Goal: Communication & Community: Answer question/provide support

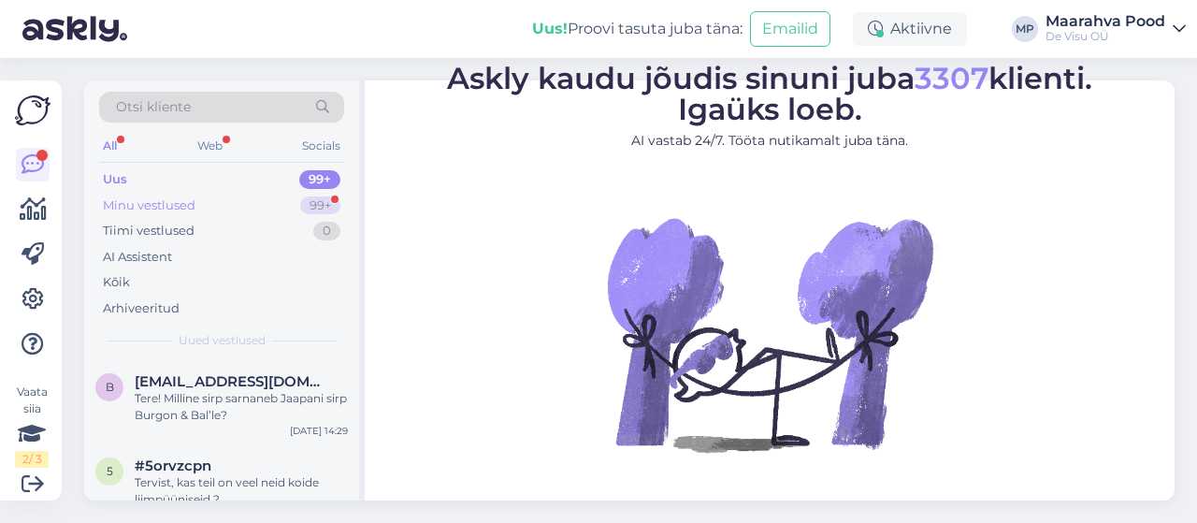
click at [224, 203] on div "Minu vestlused 99+" at bounding box center [221, 206] width 245 height 26
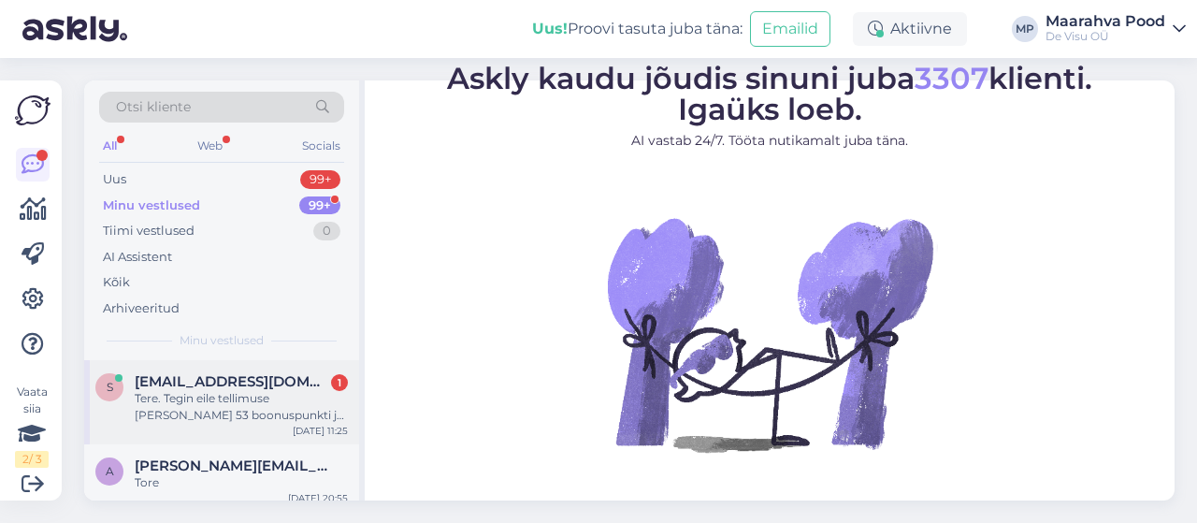
click at [246, 388] on span "[EMAIL_ADDRESS][DOMAIN_NAME]" at bounding box center [232, 381] width 195 height 17
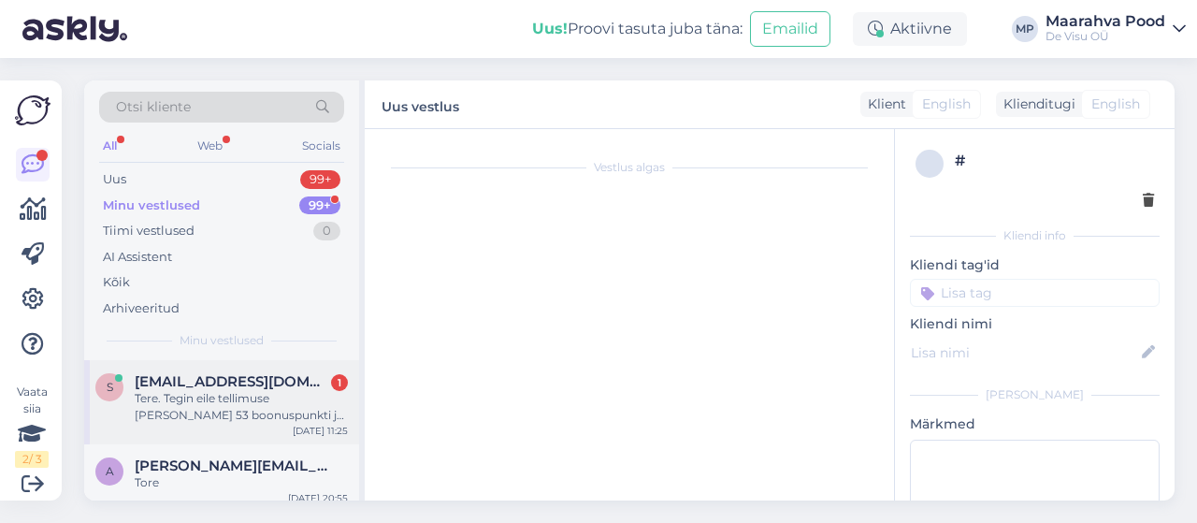
scroll to position [582, 0]
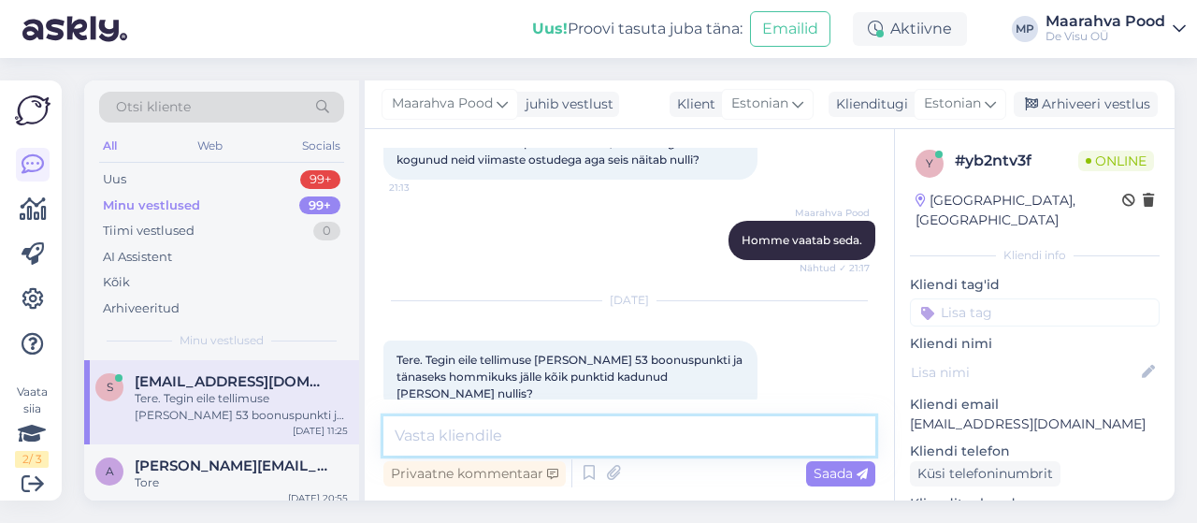
click at [529, 439] on textarea at bounding box center [629, 435] width 492 height 39
click at [762, 442] on textarea at bounding box center [629, 435] width 492 height 39
type textarea "kohe uurin"
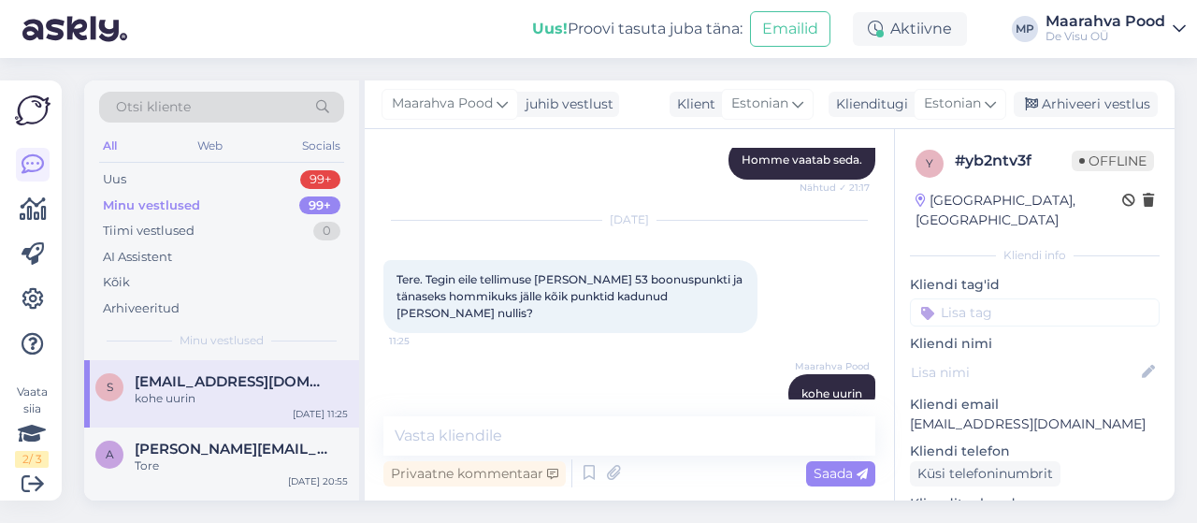
click at [1070, 414] on p "[EMAIL_ADDRESS][DOMAIN_NAME]" at bounding box center [1035, 424] width 250 height 20
drag, startPoint x: 1070, startPoint y: 400, endPoint x: 928, endPoint y: 410, distance: 142.5
click at [928, 414] on p "[EMAIL_ADDRESS][DOMAIN_NAME]" at bounding box center [1035, 424] width 250 height 20
copy p "[EMAIL_ADDRESS][DOMAIN_NAME]"
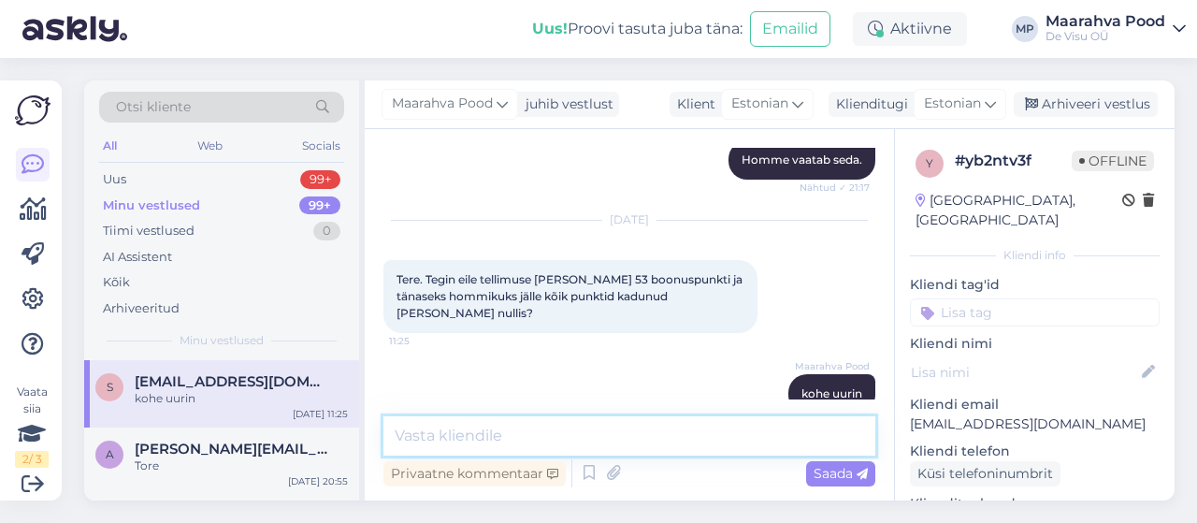
click at [528, 428] on textarea at bounding box center [629, 435] width 492 height 39
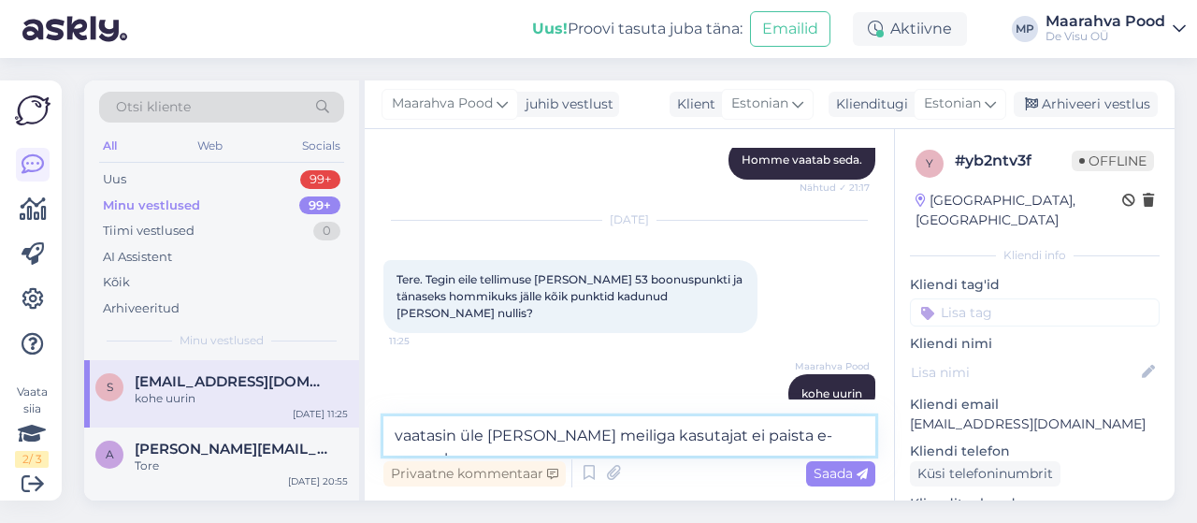
type textarea "vaatasin üle [PERSON_NAME] meiliga kasutajat ei paista e-poes olema"
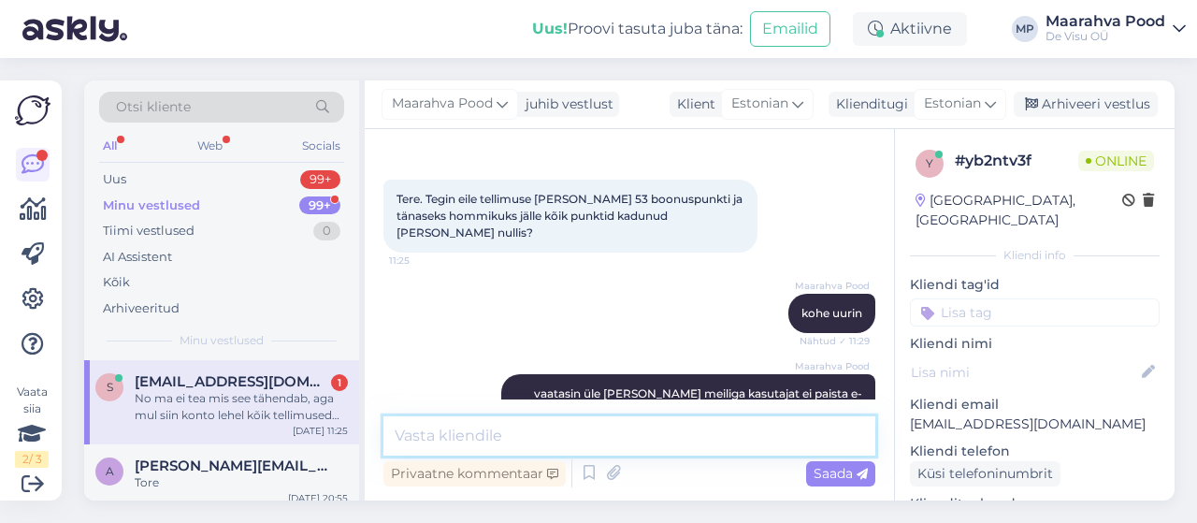
scroll to position [840, 0]
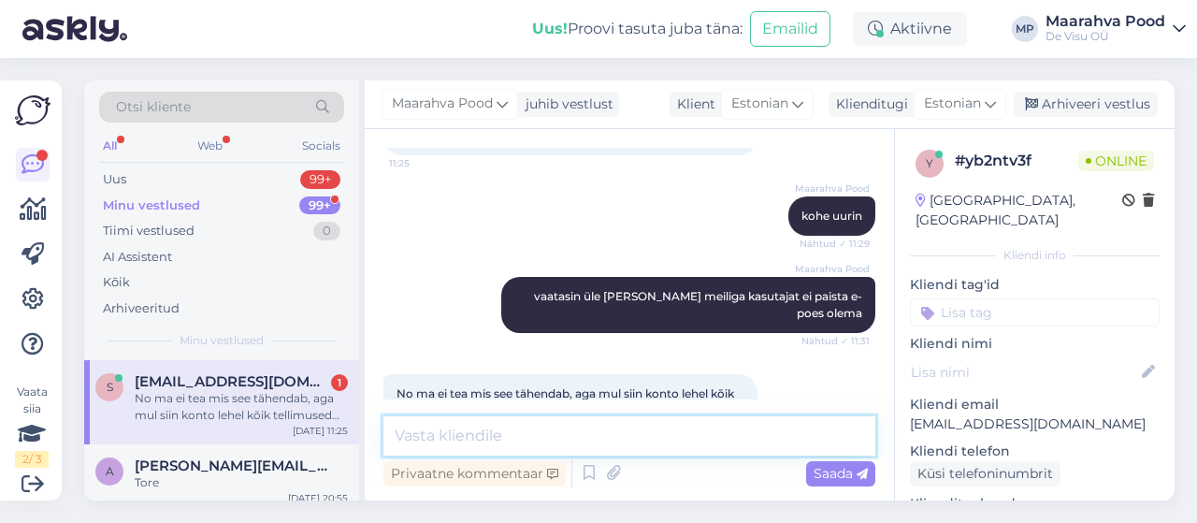
click at [557, 441] on textarea at bounding box center [629, 435] width 492 height 39
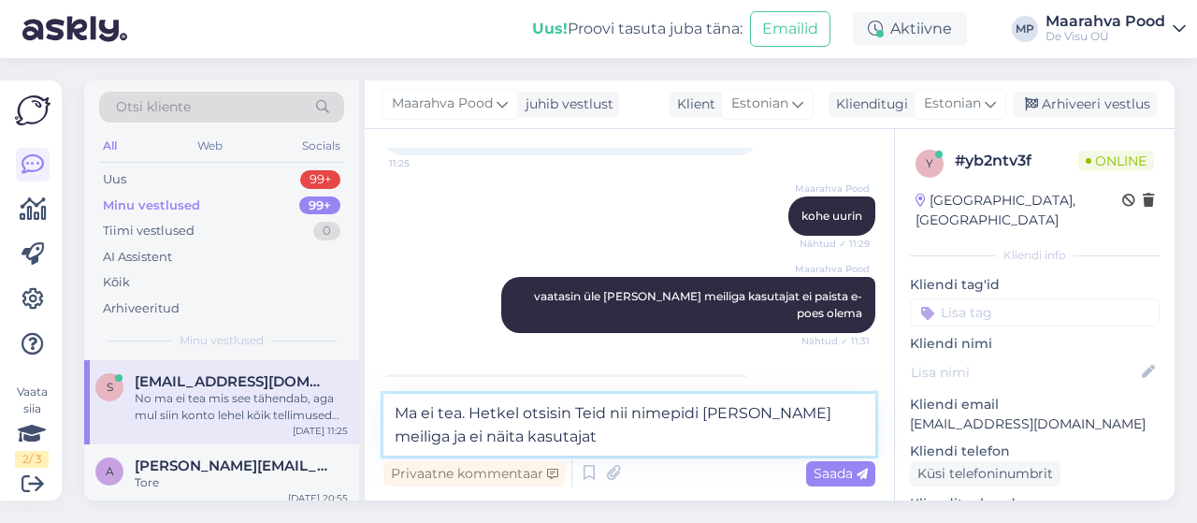
type textarea "Ma ei tea. Hetkel otsisin Teid nii nimepidi [PERSON_NAME] meiliga ja ei näita k…"
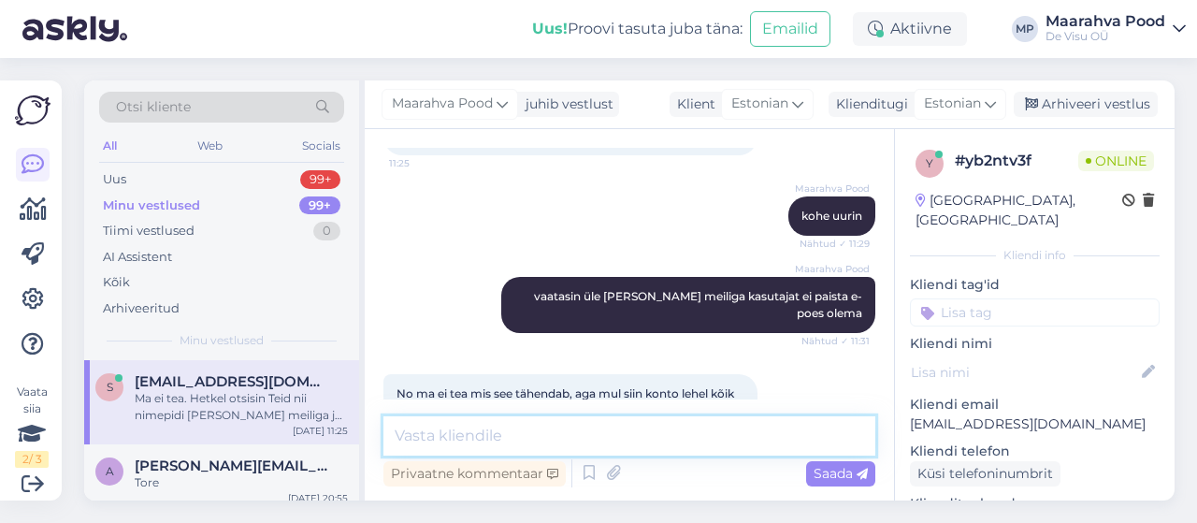
scroll to position [937, 0]
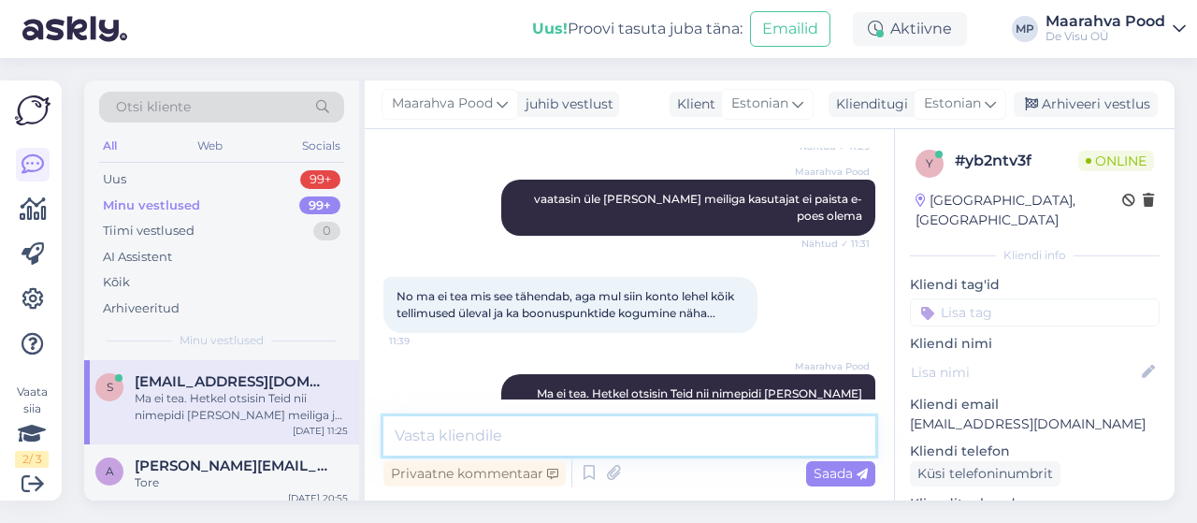
click at [517, 442] on textarea at bounding box center [629, 435] width 492 height 39
type textarea "teises süsteemis näen, et teil on 117 punkti"
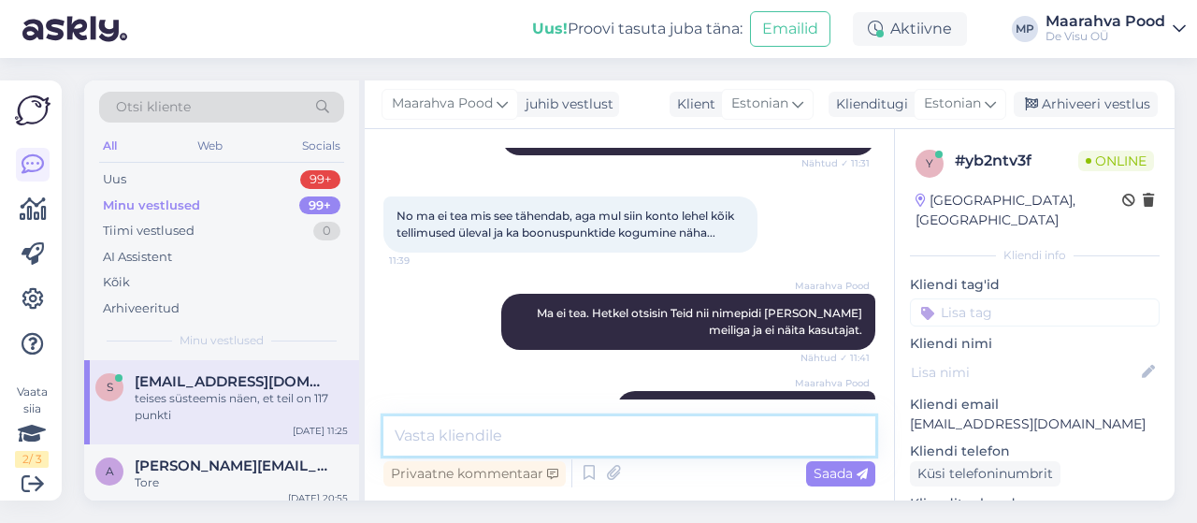
click at [517, 439] on textarea at bounding box center [629, 435] width 492 height 39
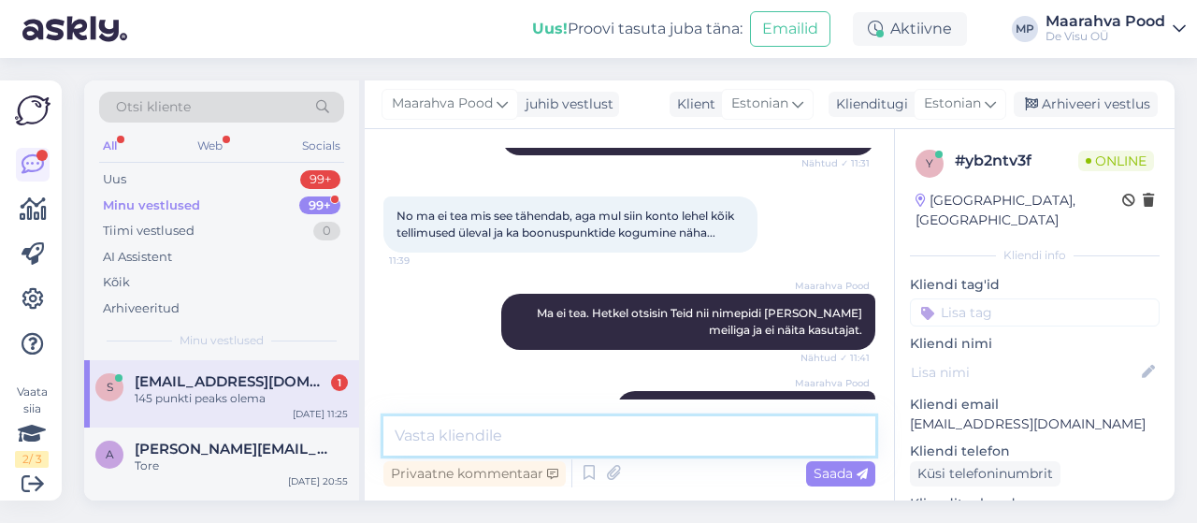
scroll to position [1098, 0]
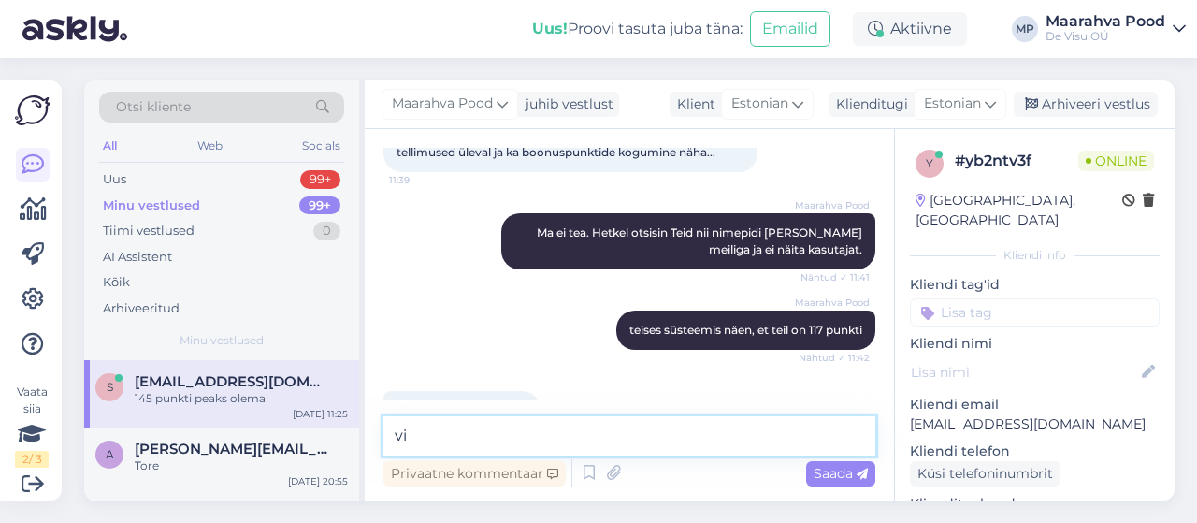
type textarea "v"
click at [518, 442] on textarea at bounding box center [629, 435] width 492 height 39
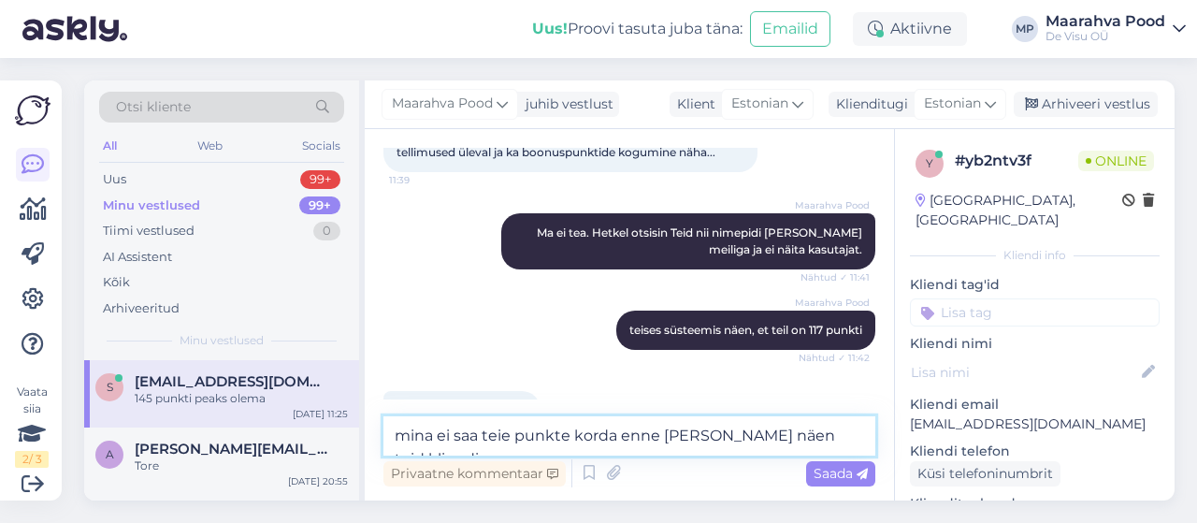
scroll to position [1118, 0]
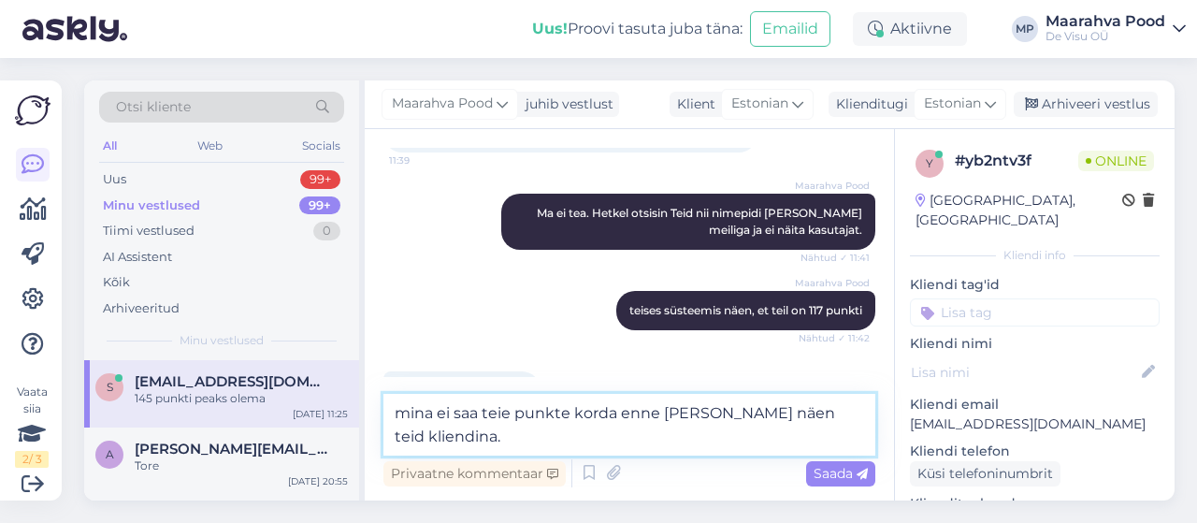
type textarea "mina ei saa teie punkte korda enne [PERSON_NAME] näen teid kliendina."
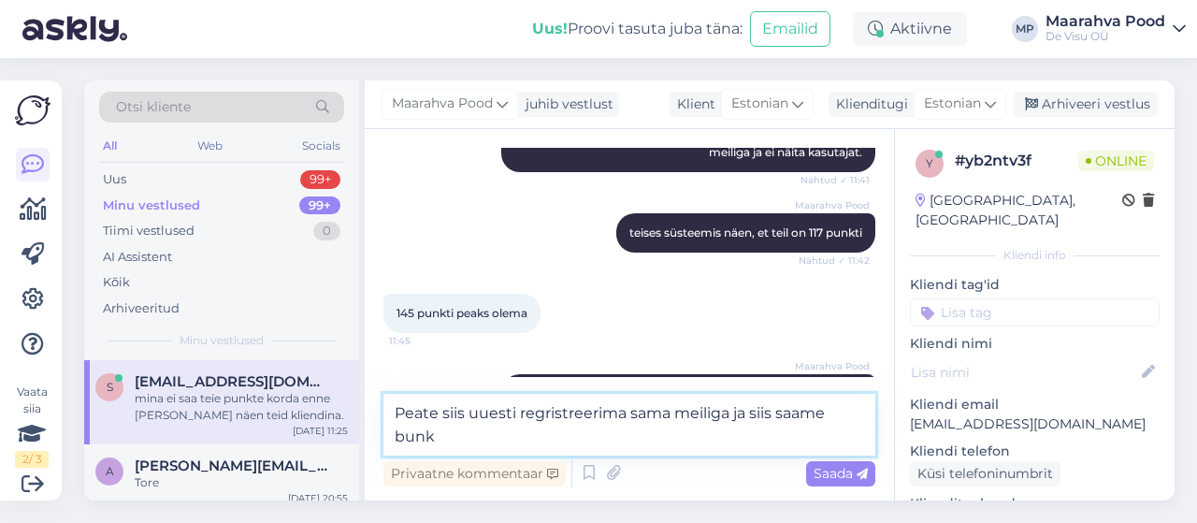
scroll to position [1218, 0]
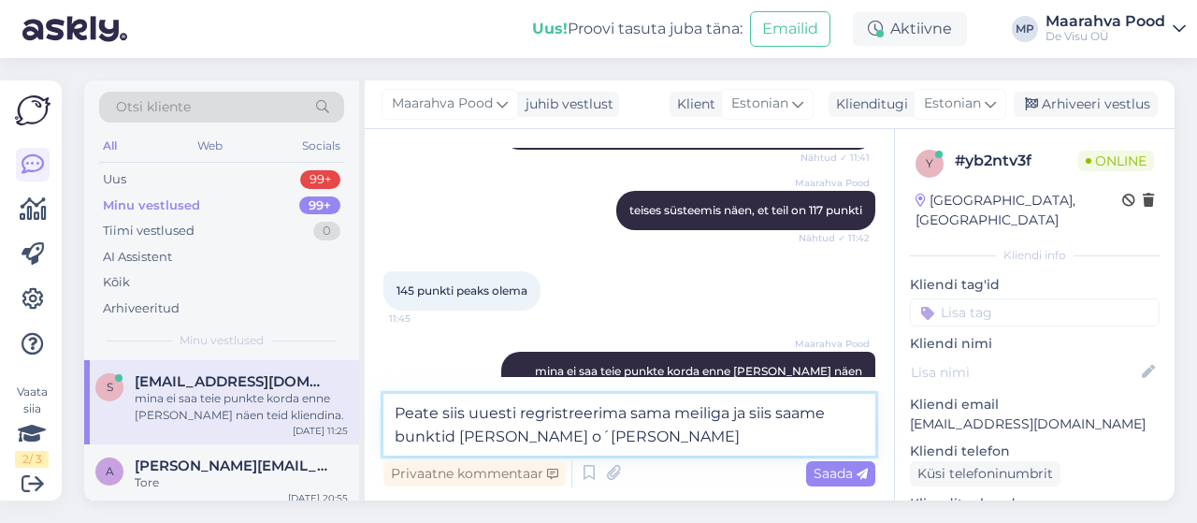
type textarea "Peate siis uuesti regristreerima sama meiliga ja siis saame bunktid [PERSON_NAM…"
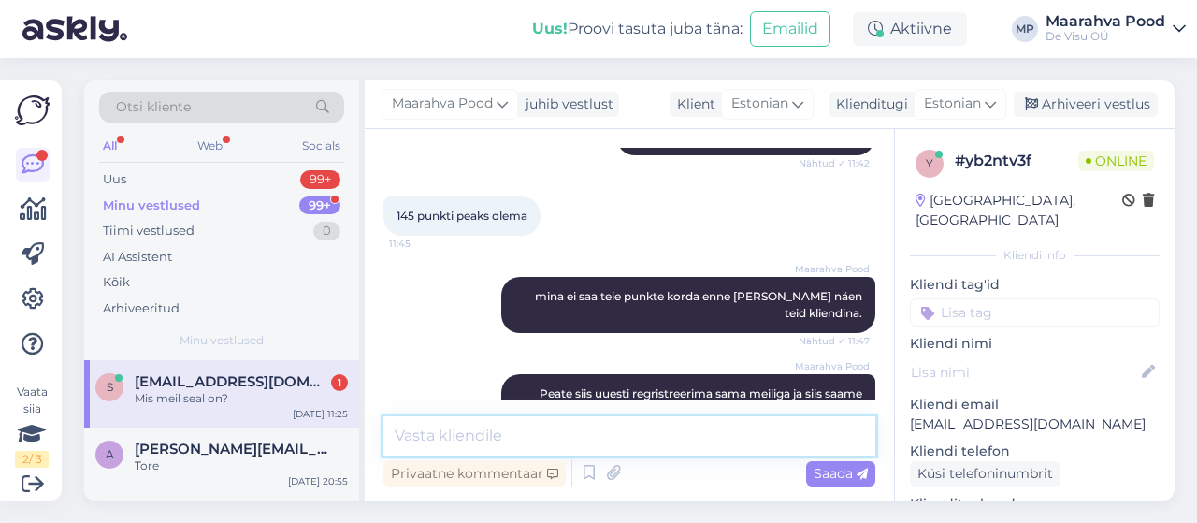
scroll to position [1373, 0]
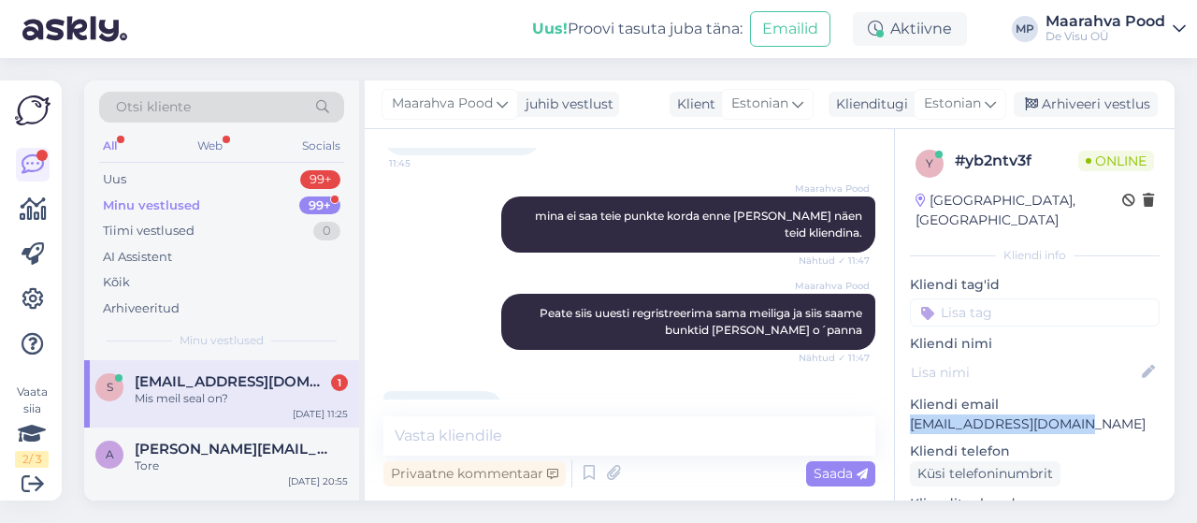
drag, startPoint x: 1083, startPoint y: 398, endPoint x: 910, endPoint y: 413, distance: 173.8
click at [910, 413] on div "y # yb2ntv3f Online Estonia, Tallinn Kliendi info Kliendi tag'id Kliendi nimi K…" at bounding box center [1035, 523] width 280 height 788
copy p "[EMAIL_ADDRESS][DOMAIN_NAME]"
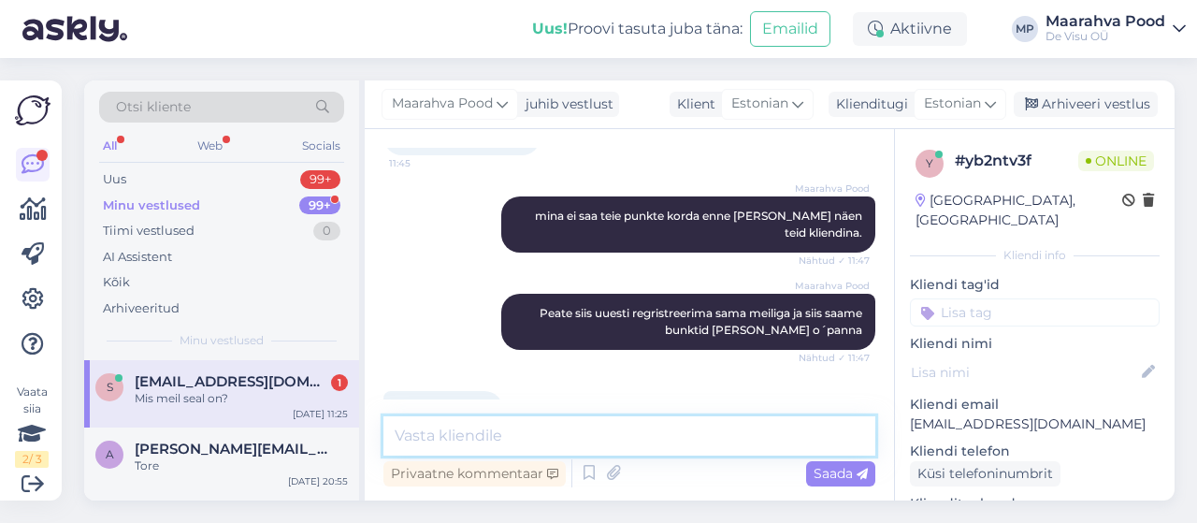
click at [536, 429] on textarea at bounding box center [629, 435] width 492 height 39
paste textarea "[EMAIL_ADDRESS][DOMAIN_NAME]"
type textarea "[EMAIL_ADDRESS][DOMAIN_NAME]"
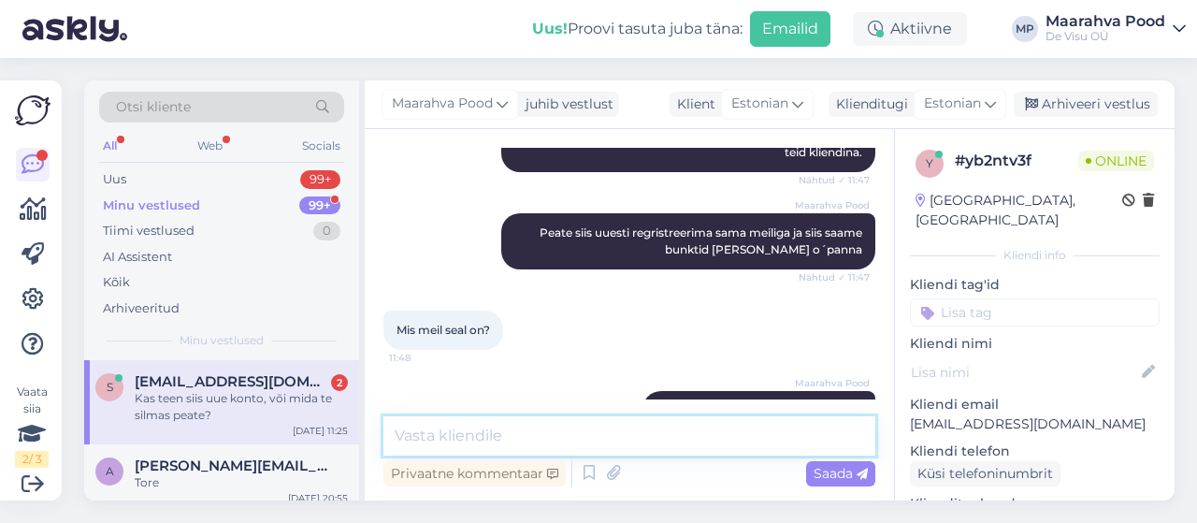
scroll to position [1534, 0]
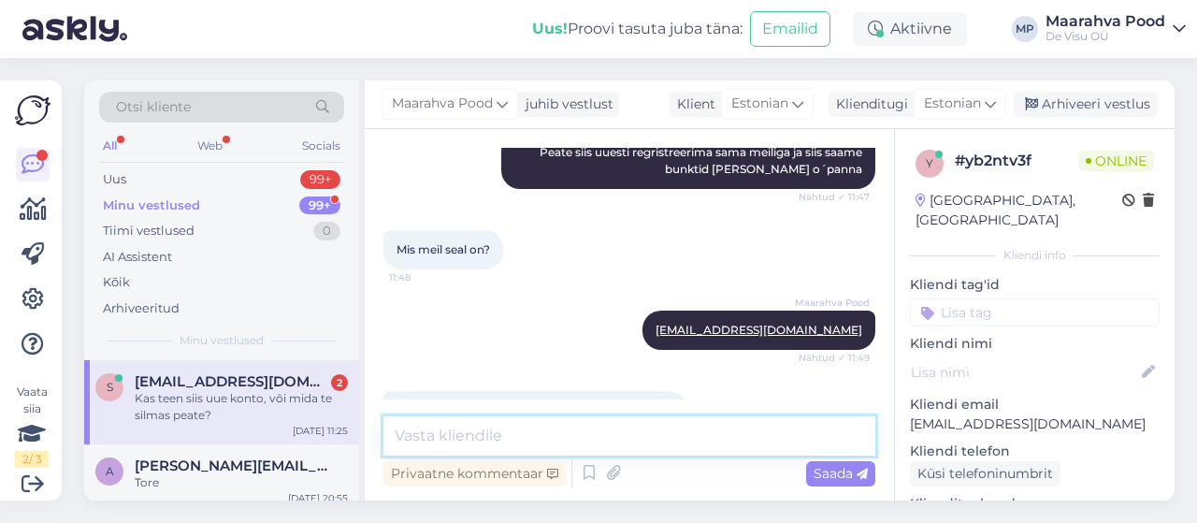
click at [577, 442] on textarea at bounding box center [629, 435] width 492 height 39
type textarea "j"
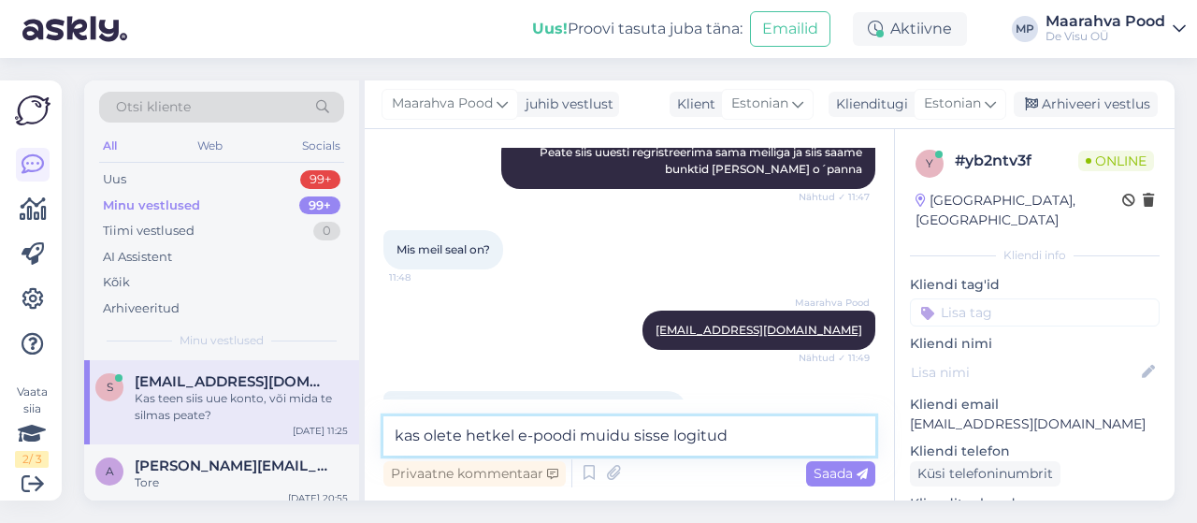
type textarea "kas olete hetkel e-poodi muidu sisse logitud?"
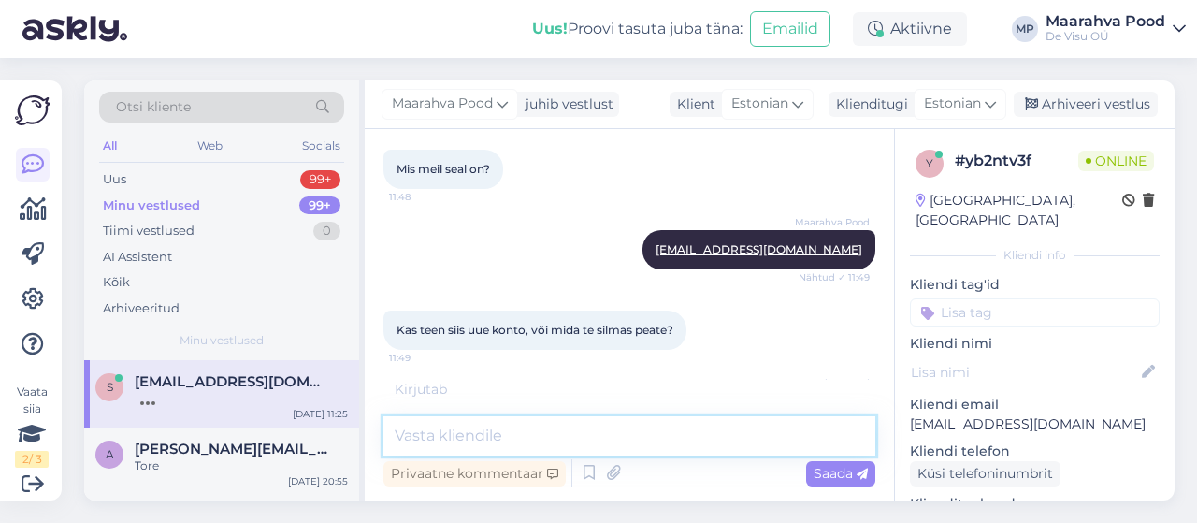
scroll to position [1695, 0]
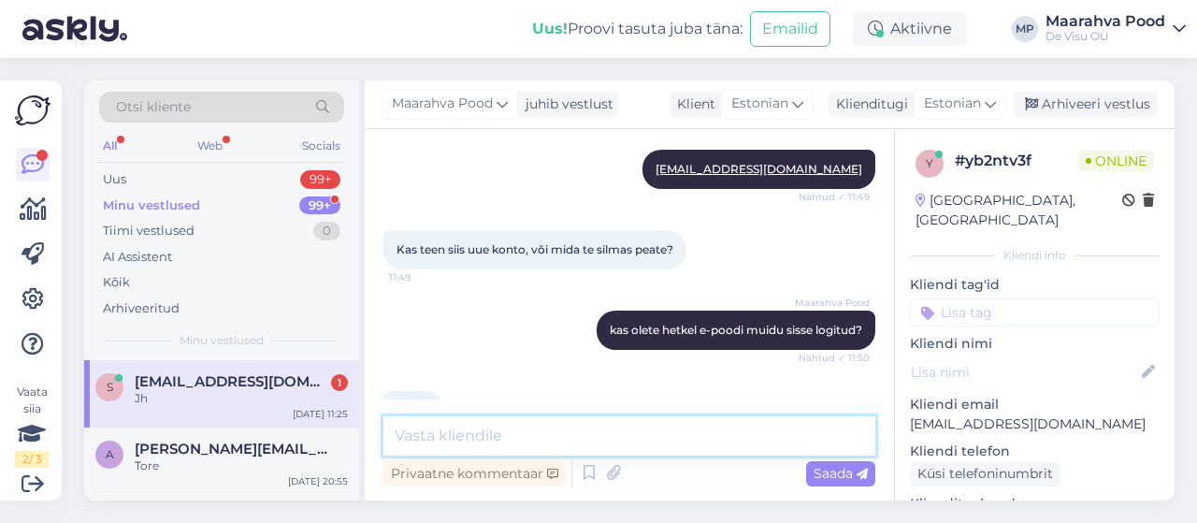
click at [507, 435] on textarea at bounding box center [629, 435] width 492 height 39
type textarea "ei ma ikka ei näe."
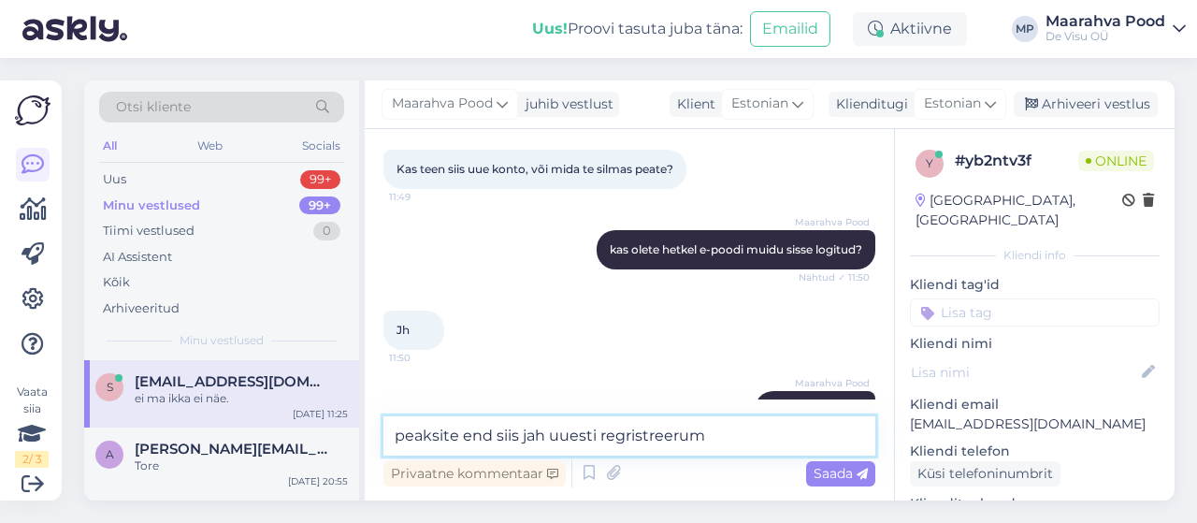
type textarea "peaksite end siis jah uuesti regristreeruma"
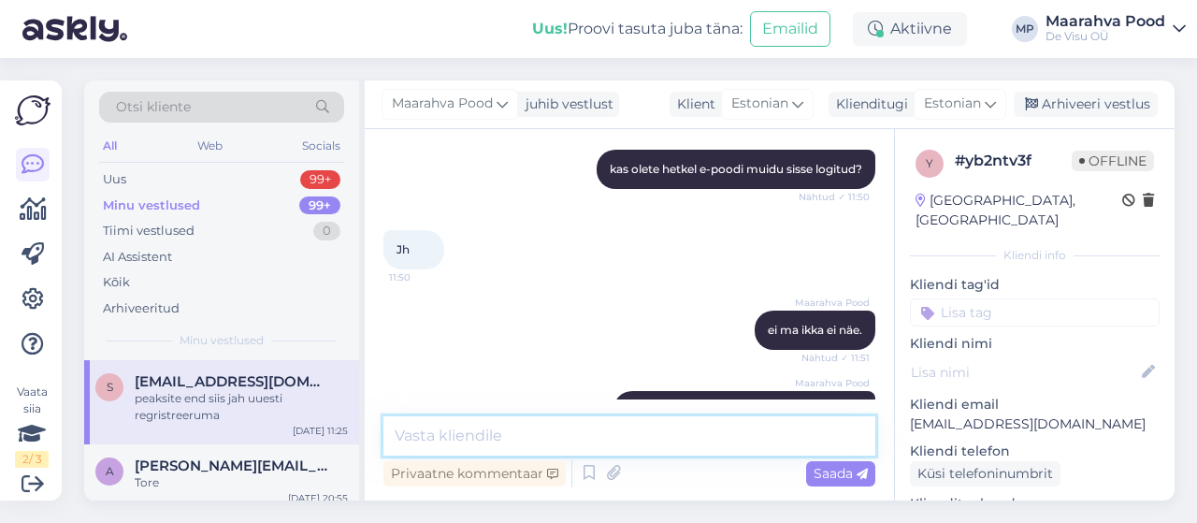
click at [509, 434] on textarea at bounding box center [629, 435] width 492 height 39
type textarea "nüüd ma näen teid"
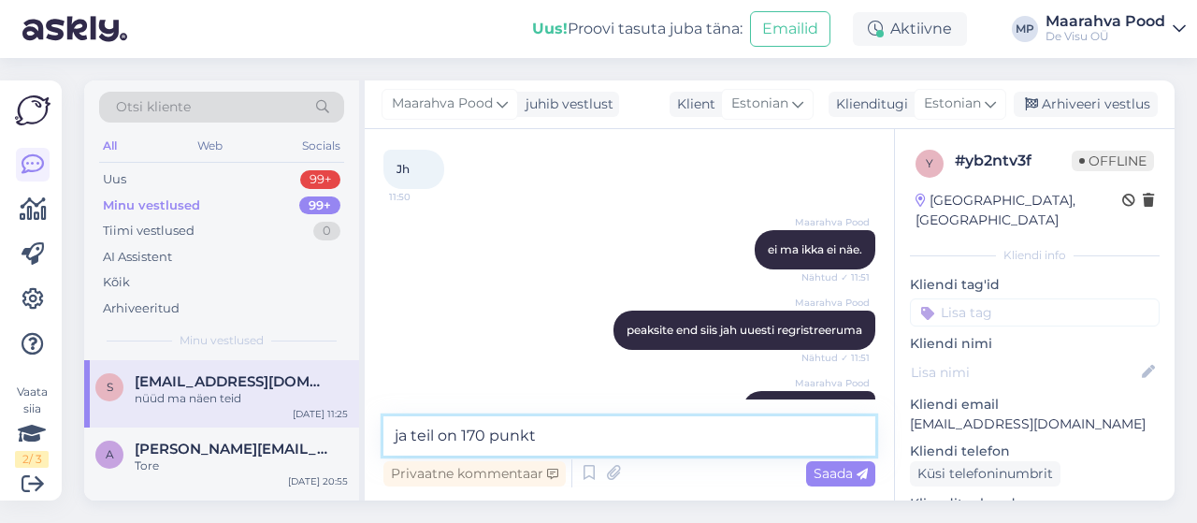
type textarea "ja teil on 170 punkti"
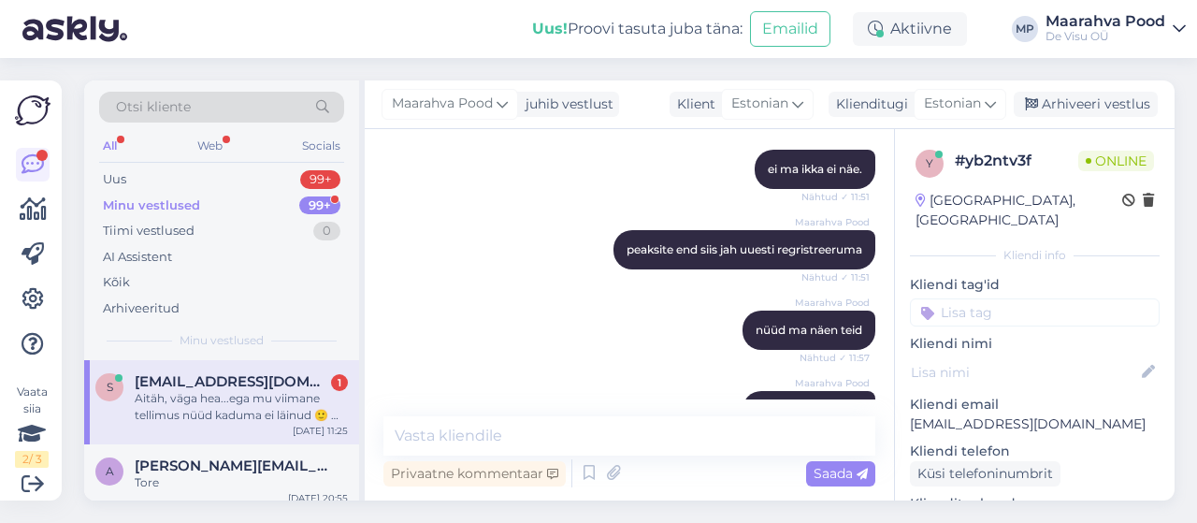
scroll to position [2114, 0]
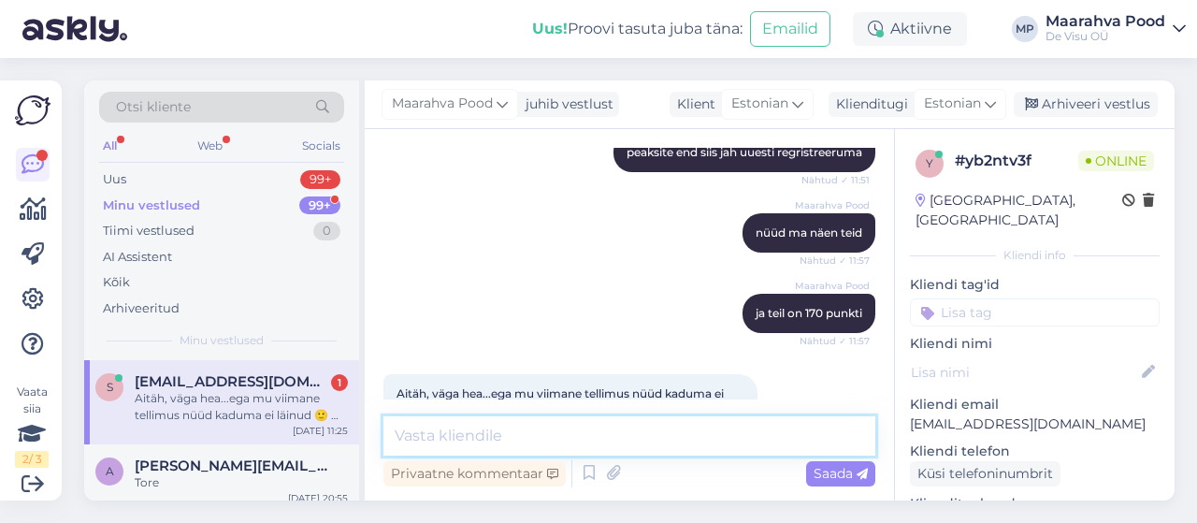
click at [492, 433] on textarea at bounding box center [629, 435] width 492 height 39
type textarea "Sest teil on nüüd uus konto"
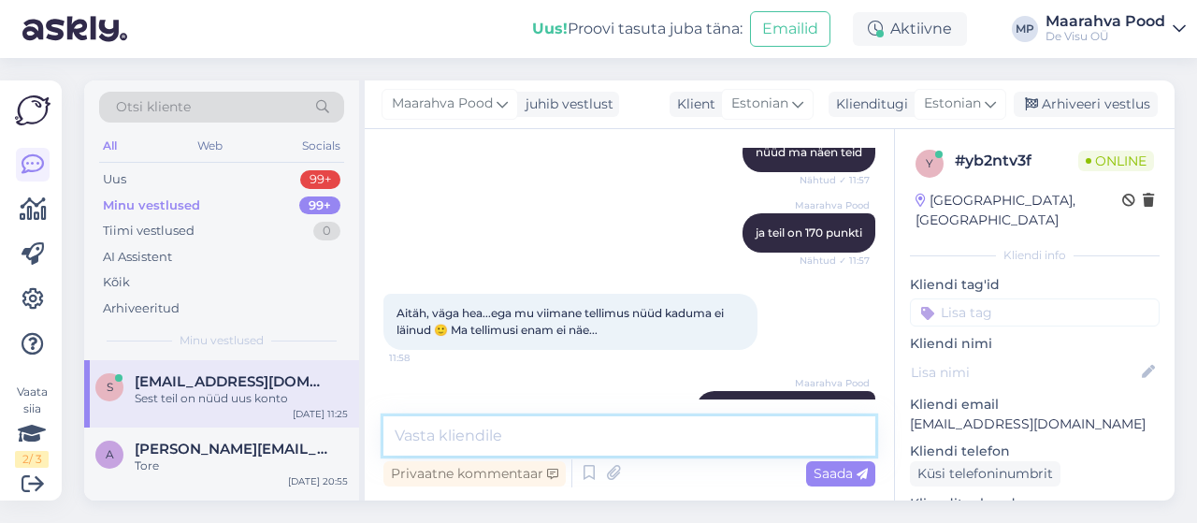
click at [462, 437] on textarea at bounding box center [629, 435] width 492 height 39
type textarea "Kõik tellimused mis meieni on jõudnud, need [PERSON_NAME] kuhugi"
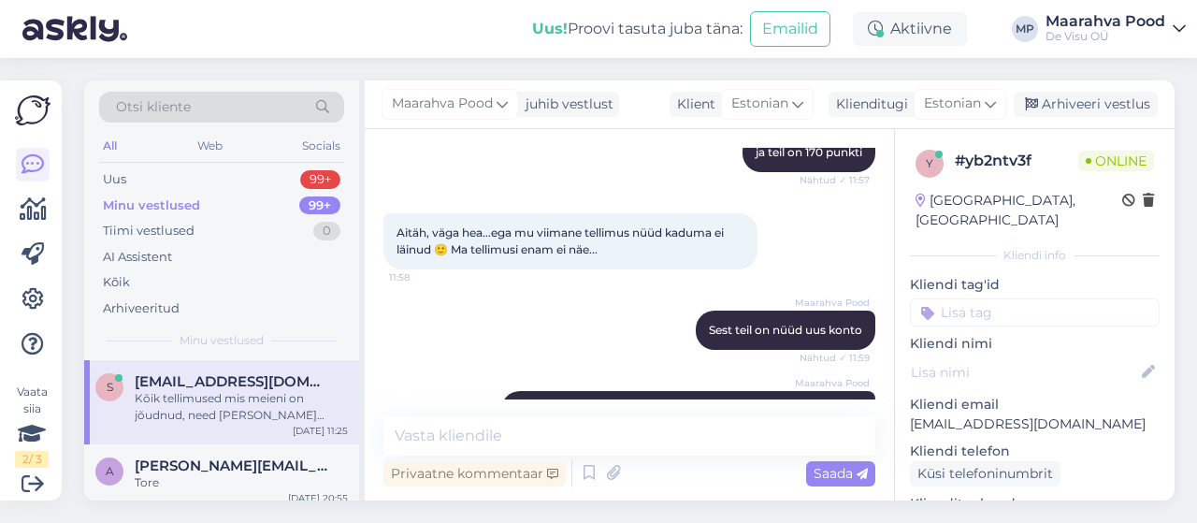
scroll to position [2355, 0]
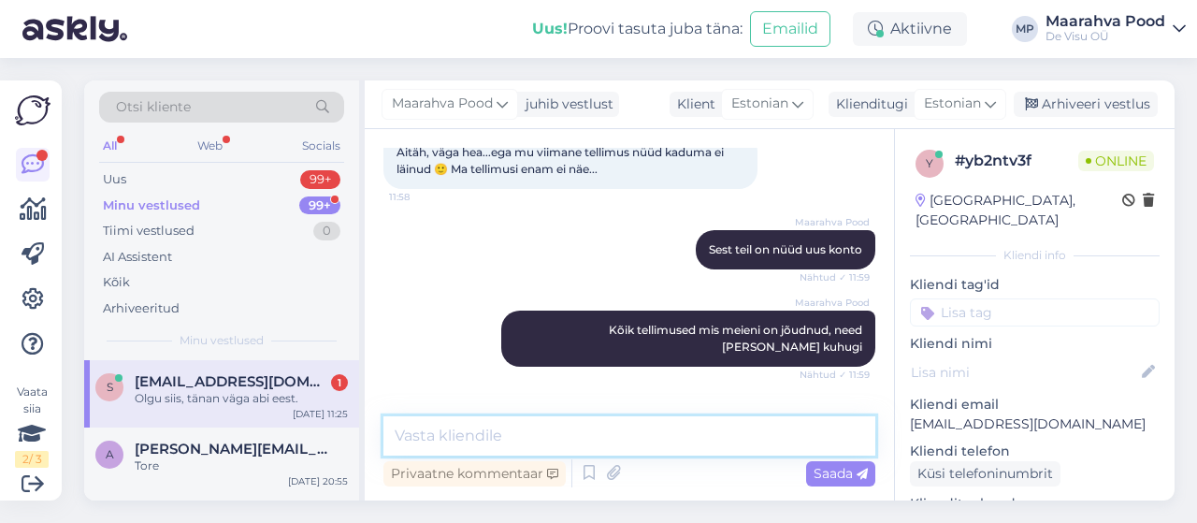
click at [480, 441] on textarea at bounding box center [629, 435] width 492 height 39
type textarea ":)"
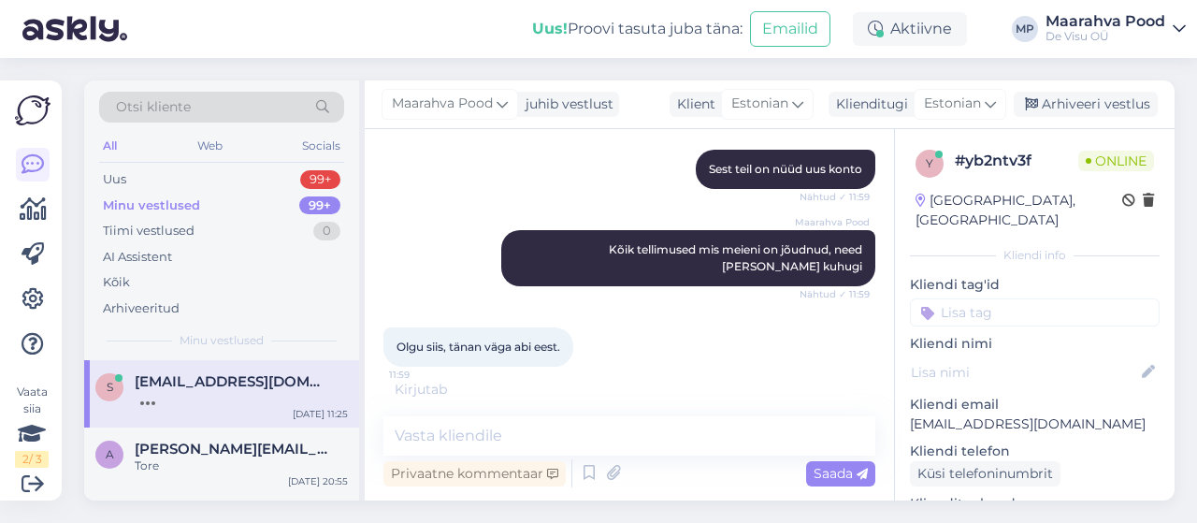
scroll to position [2533, 0]
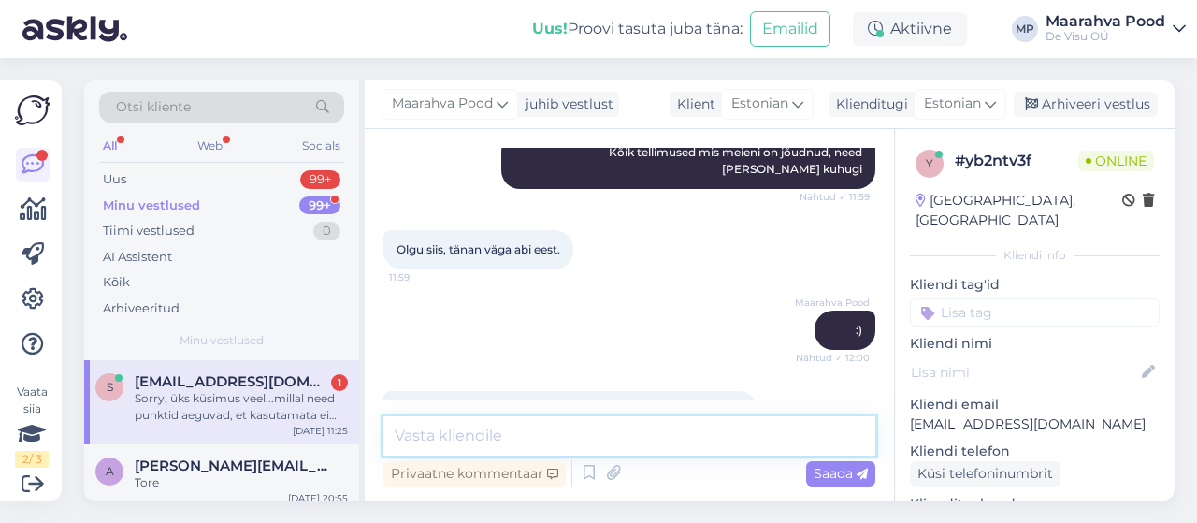
click at [552, 435] on textarea at bounding box center [629, 435] width 492 height 39
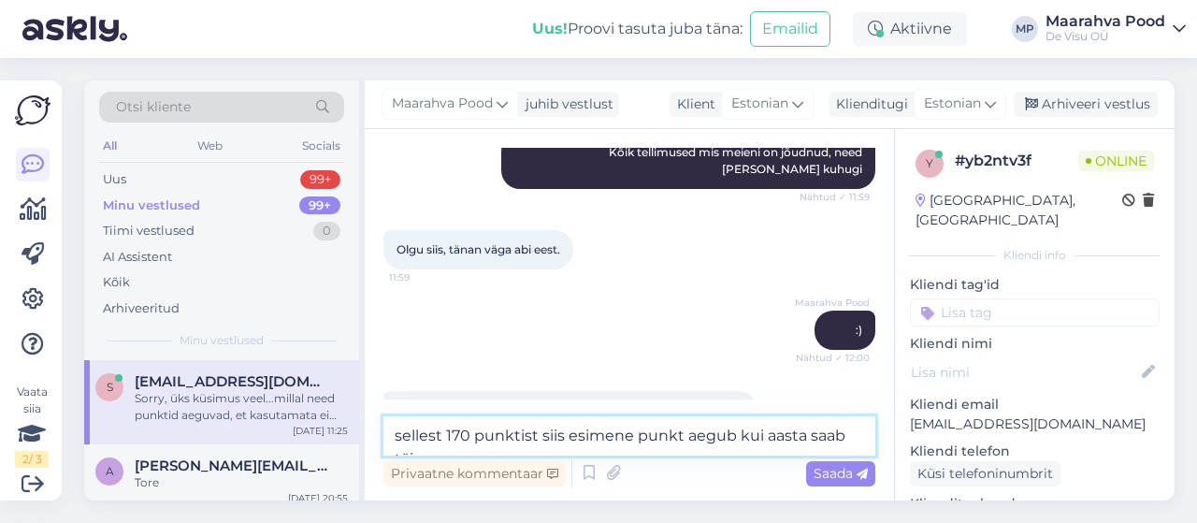
scroll to position [2553, 0]
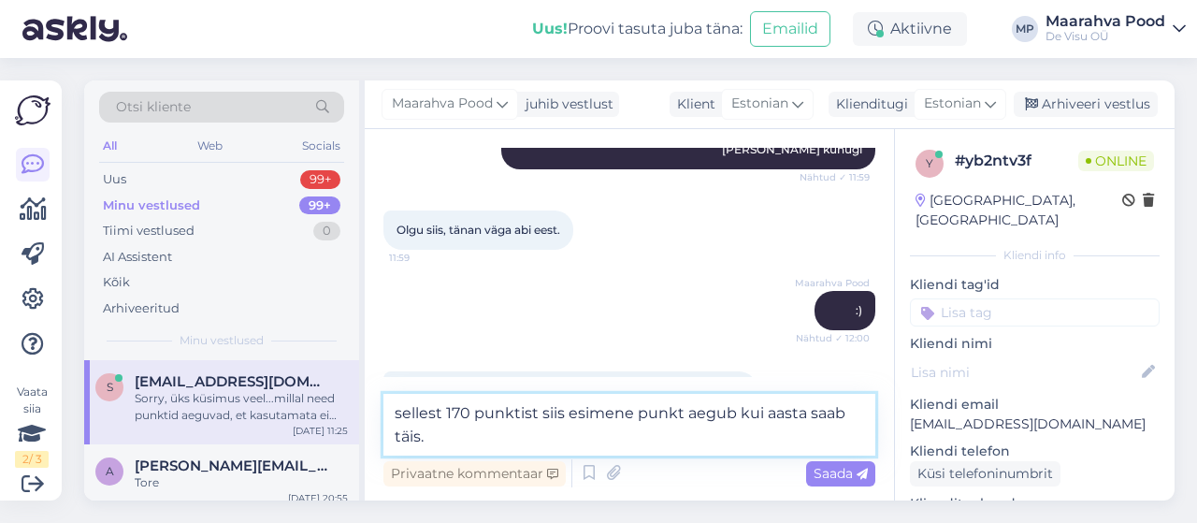
type textarea "sellest 170 punktist siis esimene punkt aegub kui aasta saab täis."
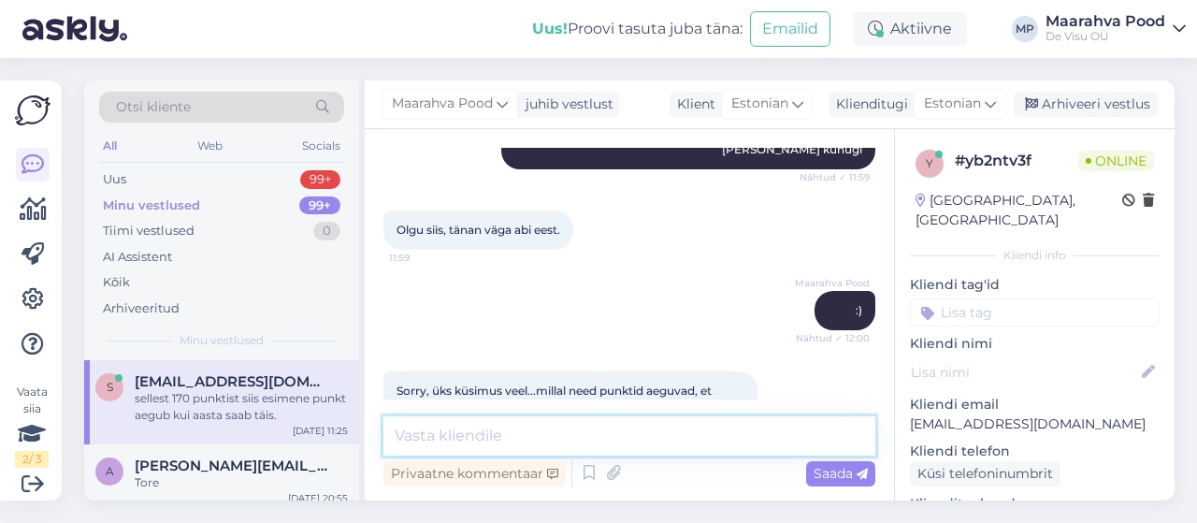
scroll to position [2630, 0]
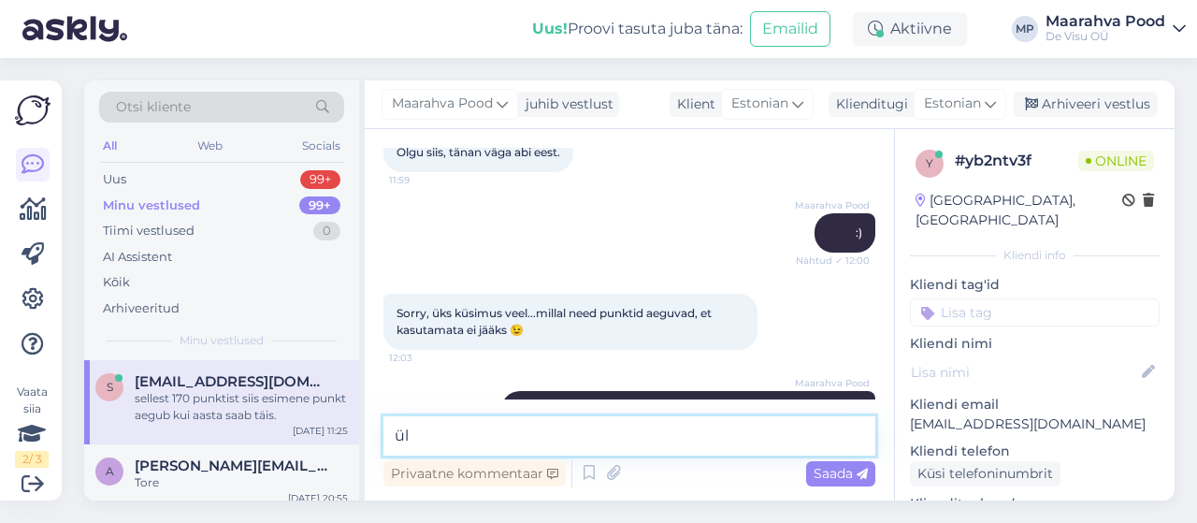
type textarea "ü"
type textarea "et siis kogutud punktid aeguvad kui aasta saab täis"
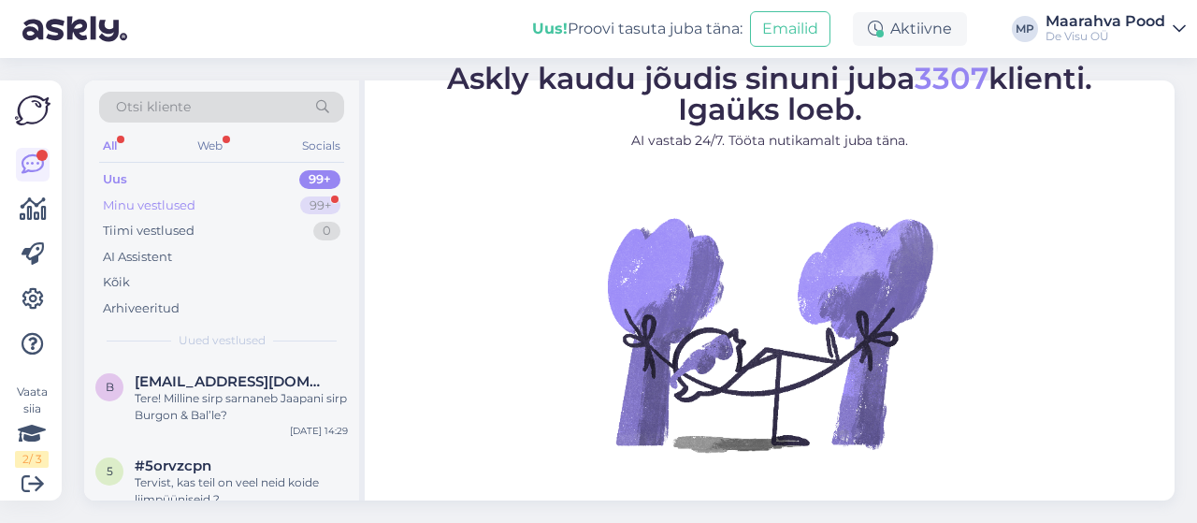
click at [151, 201] on div "Minu vestlused" at bounding box center [149, 205] width 93 height 19
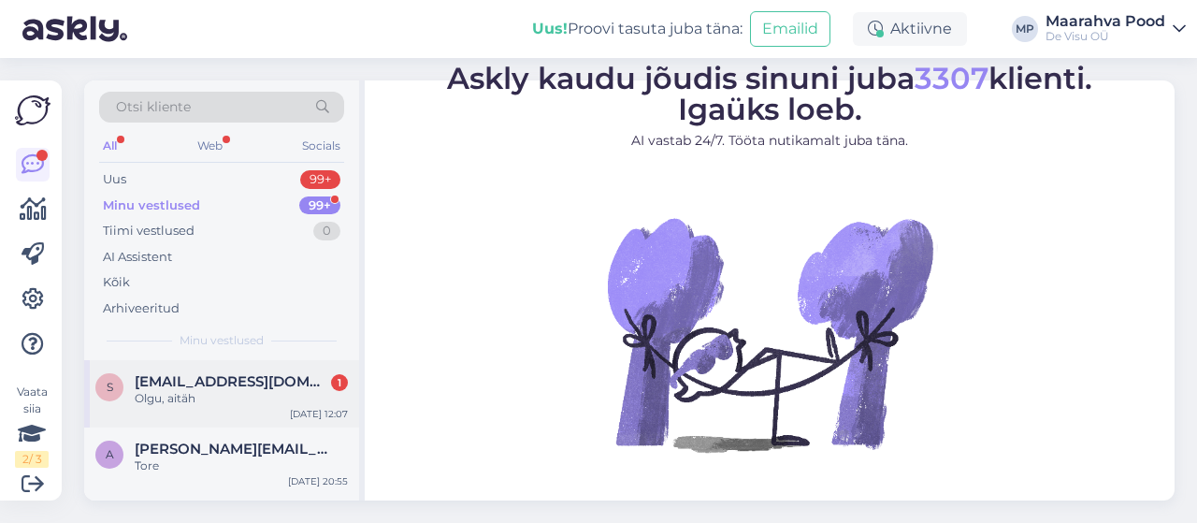
click at [231, 386] on span "[EMAIL_ADDRESS][DOMAIN_NAME]" at bounding box center [232, 381] width 195 height 17
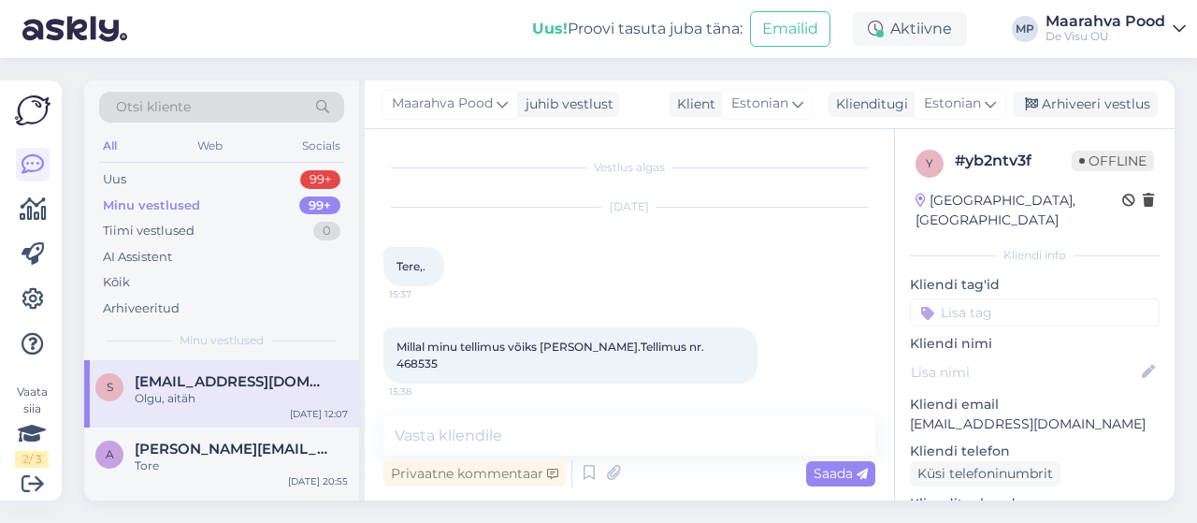
scroll to position [2791, 0]
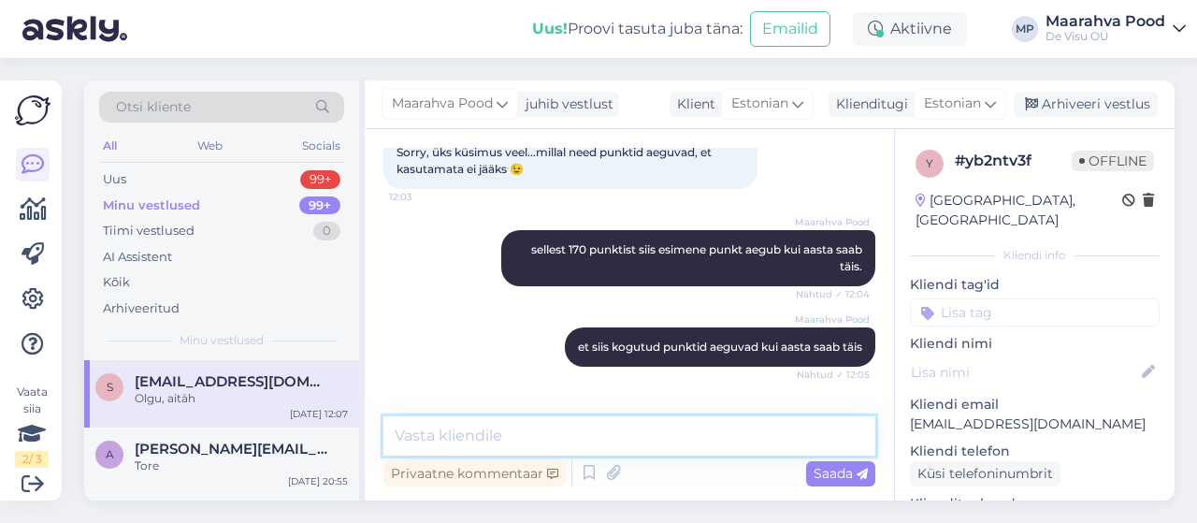
click at [480, 442] on textarea at bounding box center [629, 435] width 492 height 39
type textarea "Võtke heaks."
